Goal: Task Accomplishment & Management: Complete application form

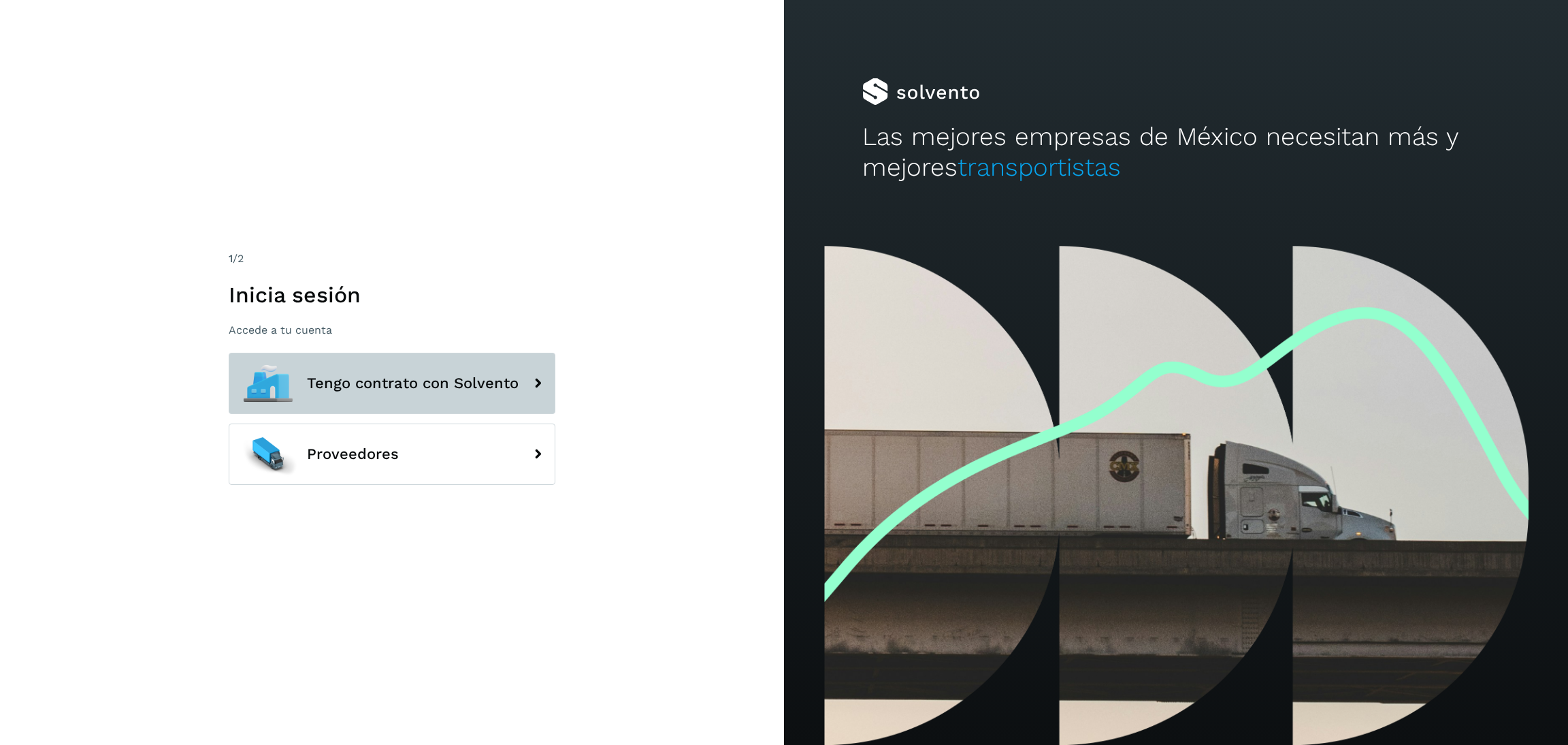
click at [491, 375] on span "Tengo contrato con Solvento" at bounding box center [413, 384] width 212 height 17
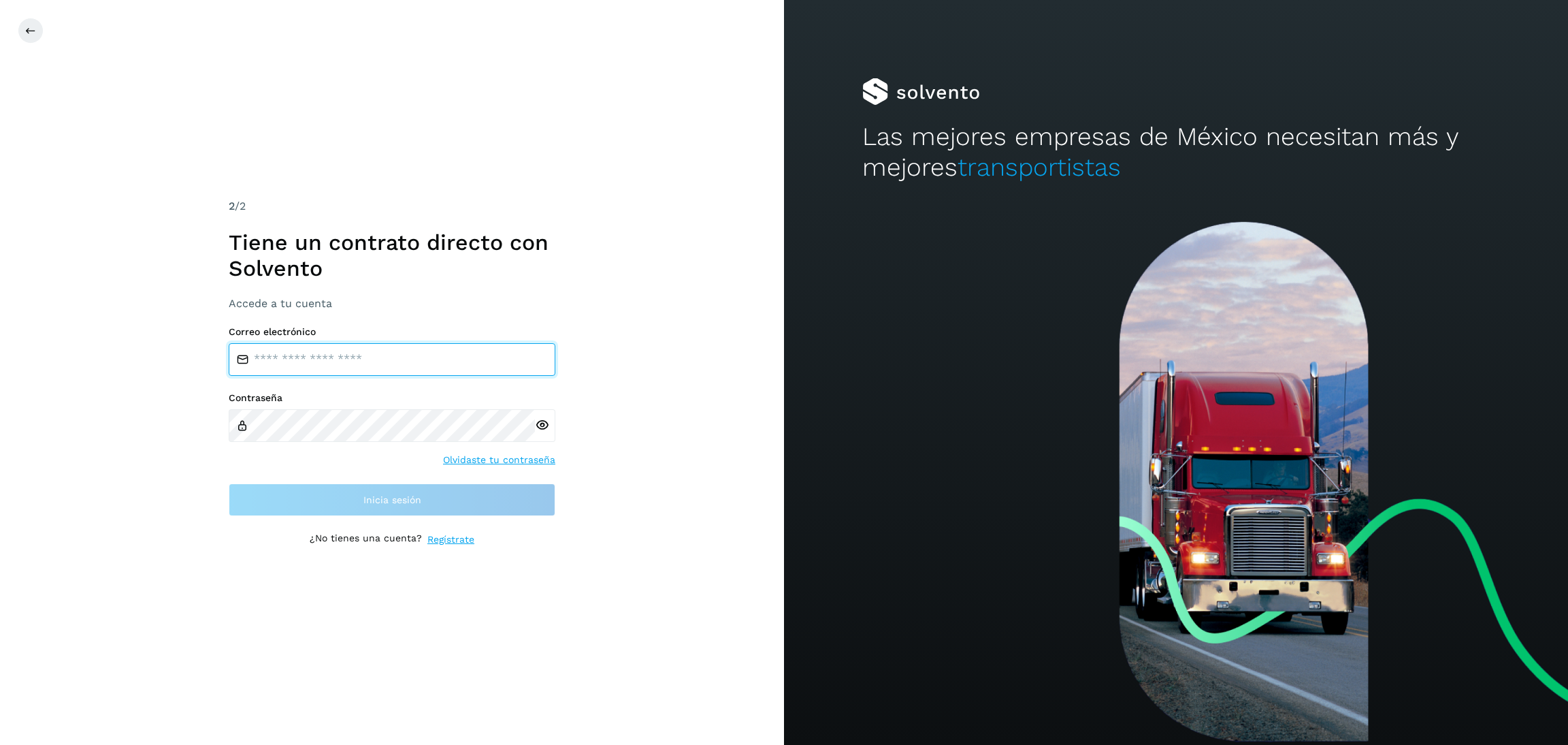
type input "**********"
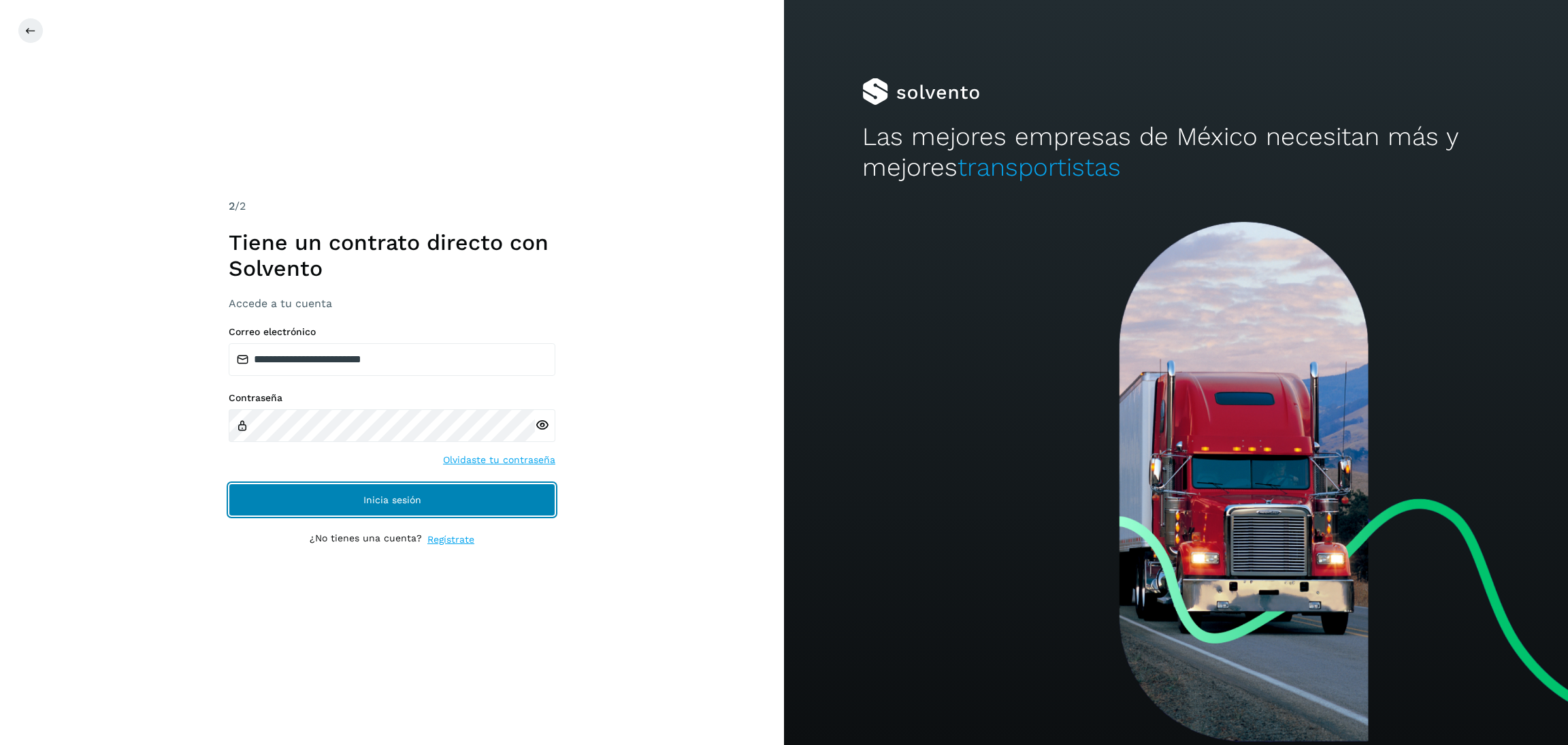
click at [472, 511] on button "Inicia sesión" at bounding box center [392, 500] width 326 height 33
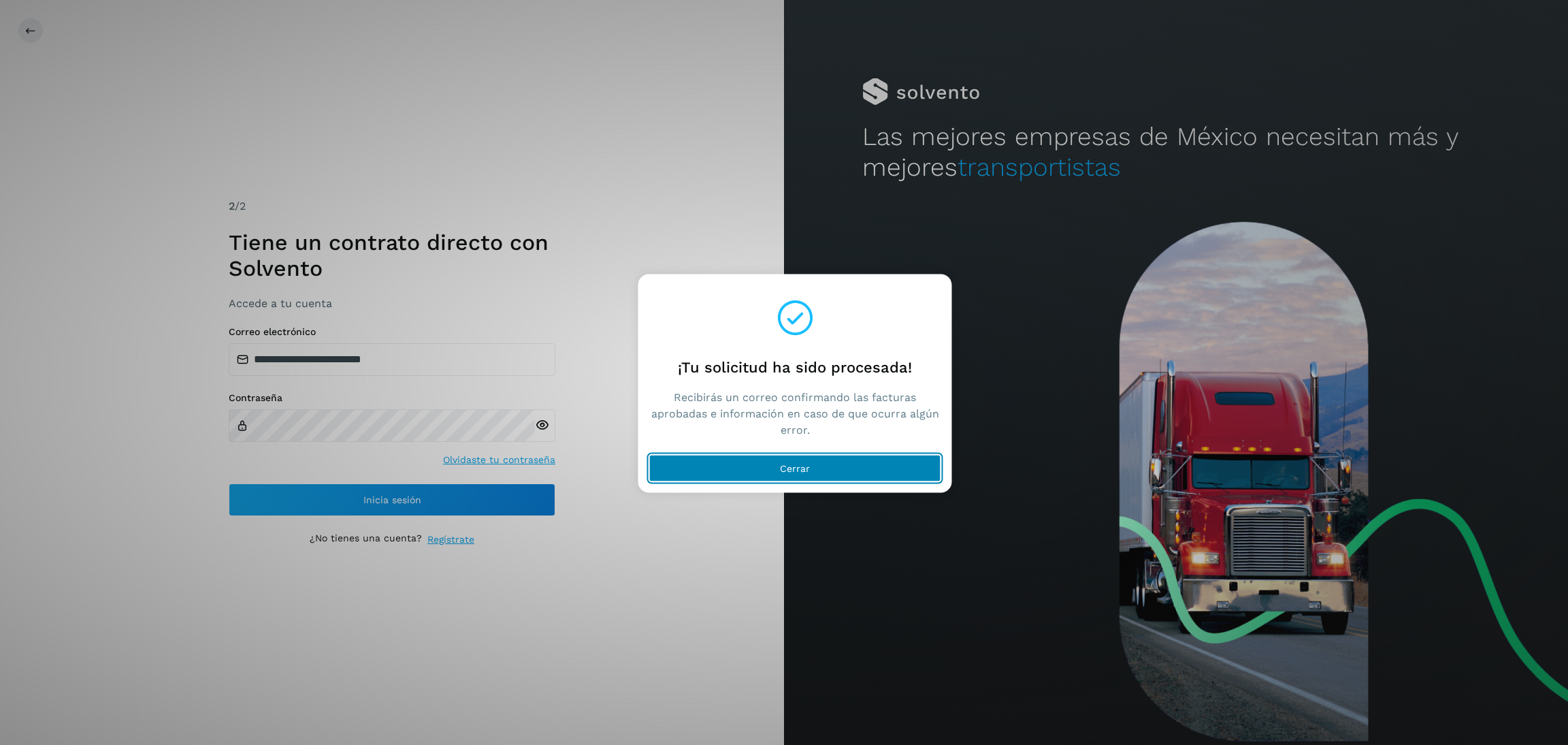
click at [881, 466] on button "Cerrar" at bounding box center [795, 469] width 292 height 28
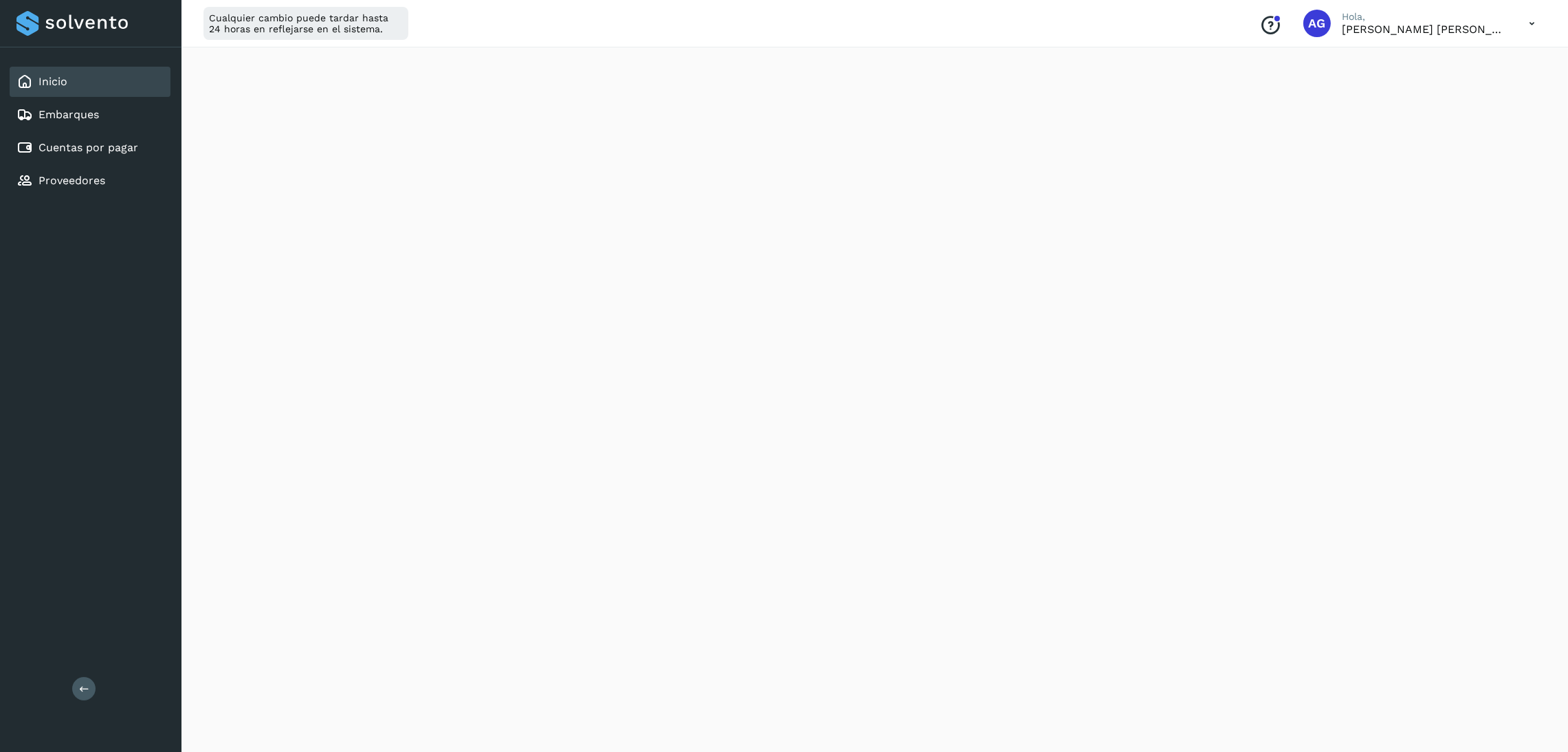
scroll to position [103, 0]
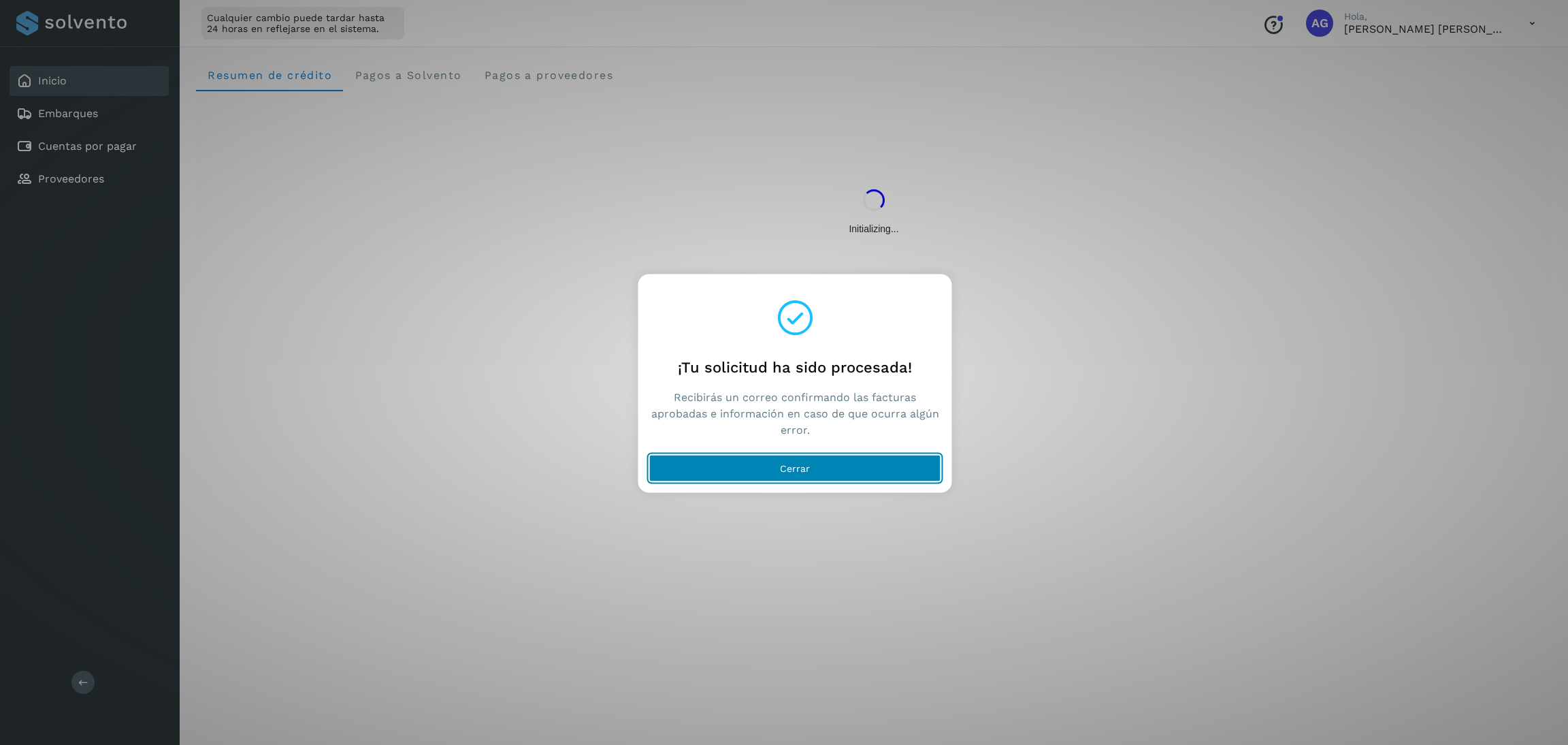
click at [869, 468] on button "Cerrar" at bounding box center [795, 469] width 292 height 28
